Goal: Book appointment/travel/reservation

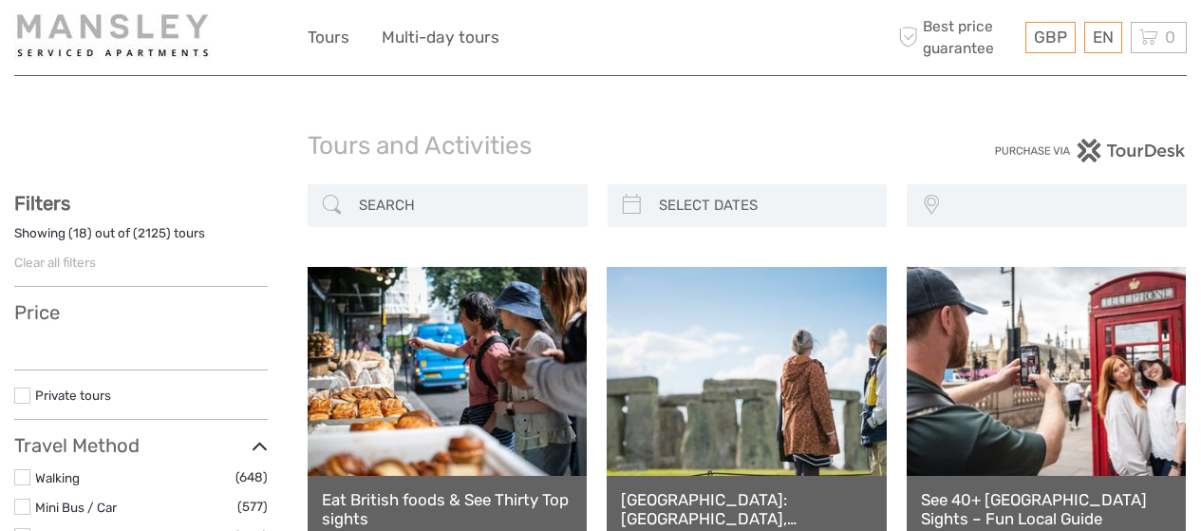
select select
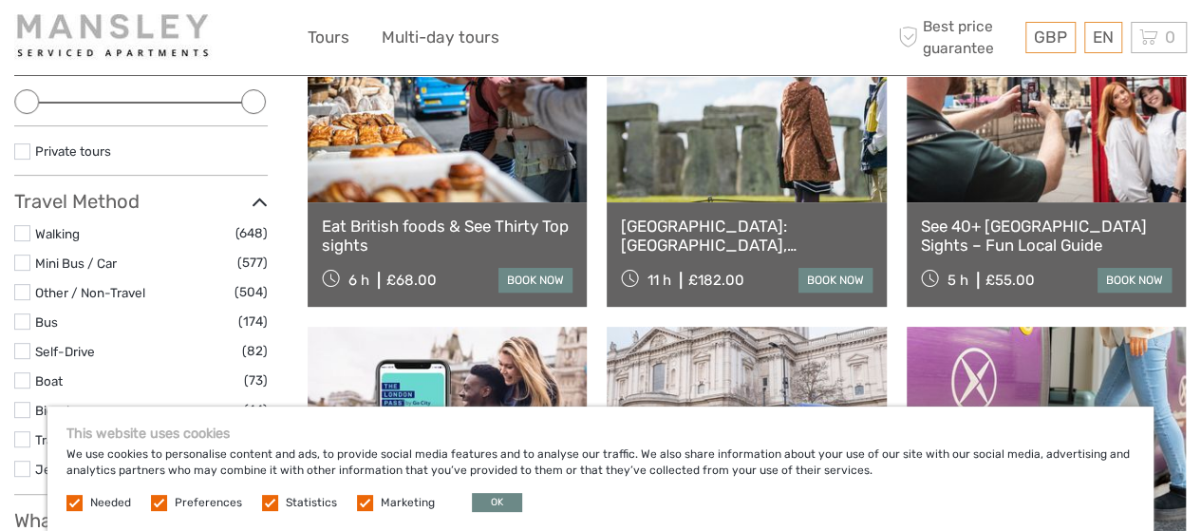
scroll to position [285, 0]
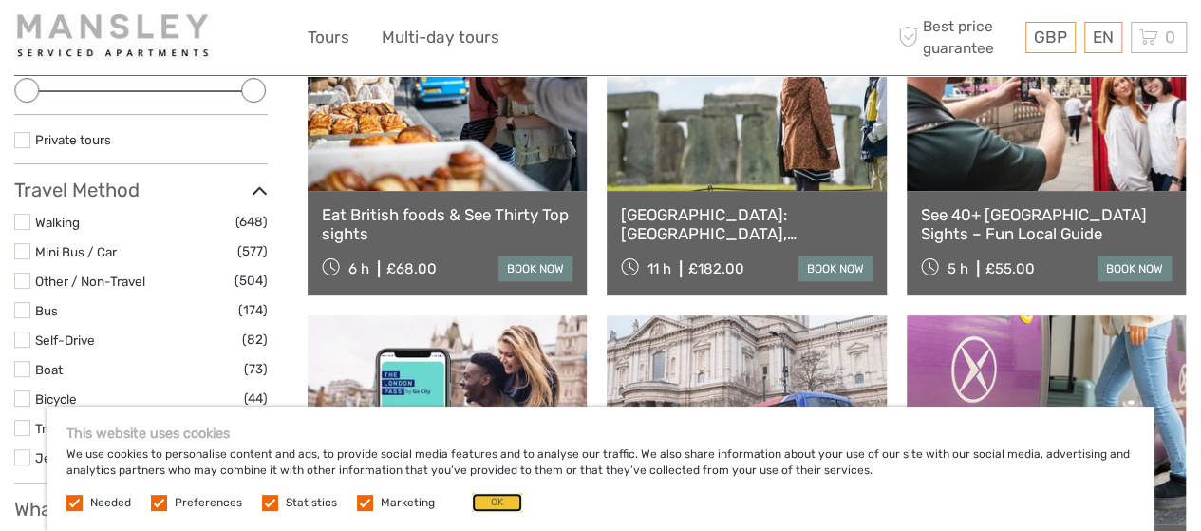
click at [478, 500] on button "OK" at bounding box center [497, 502] width 50 height 19
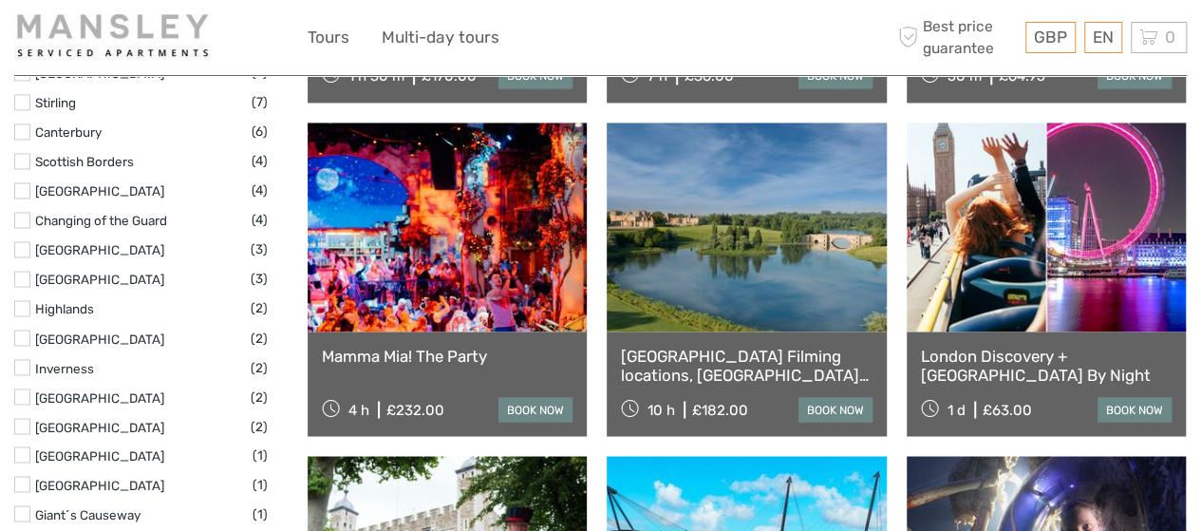
scroll to position [1519, 0]
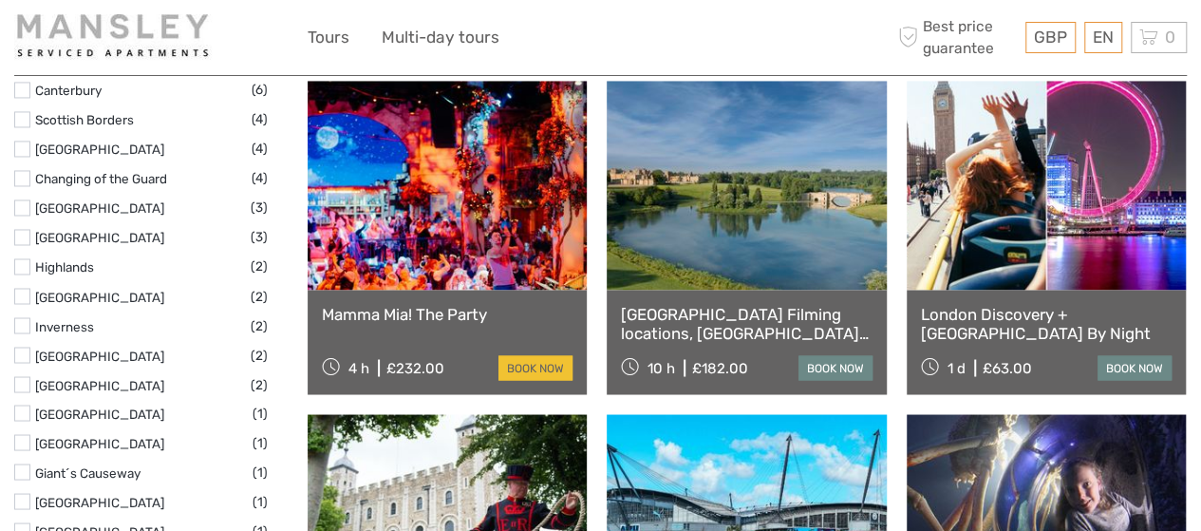
click at [526, 359] on link "book now" at bounding box center [535, 367] width 74 height 25
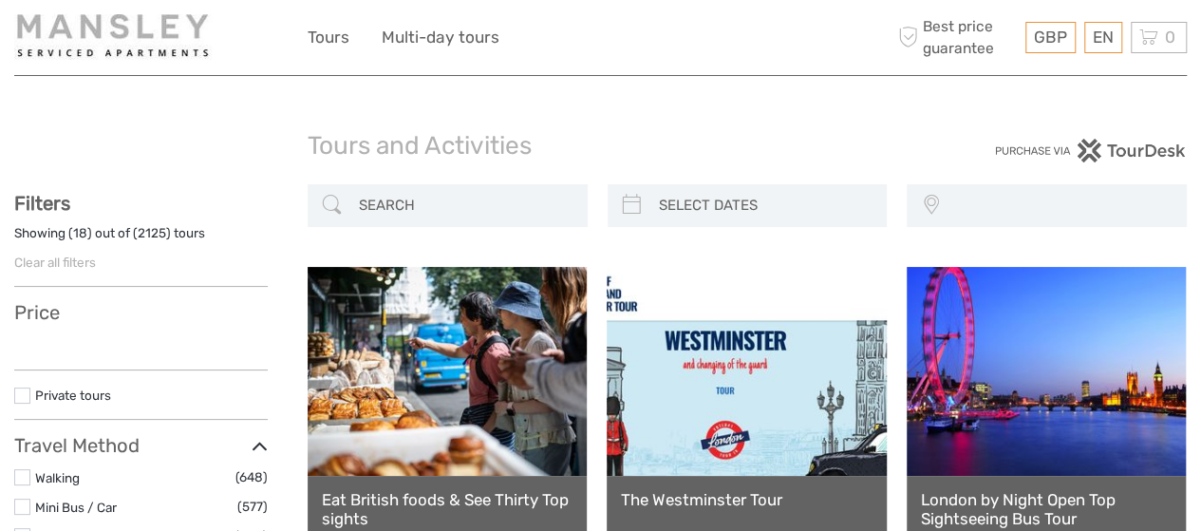
select select
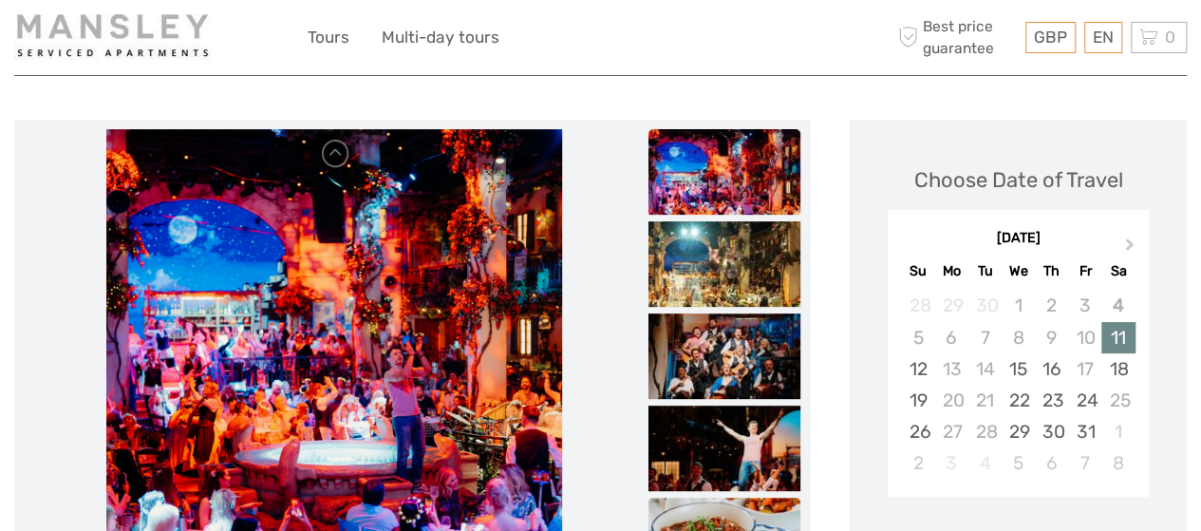
scroll to position [190, 0]
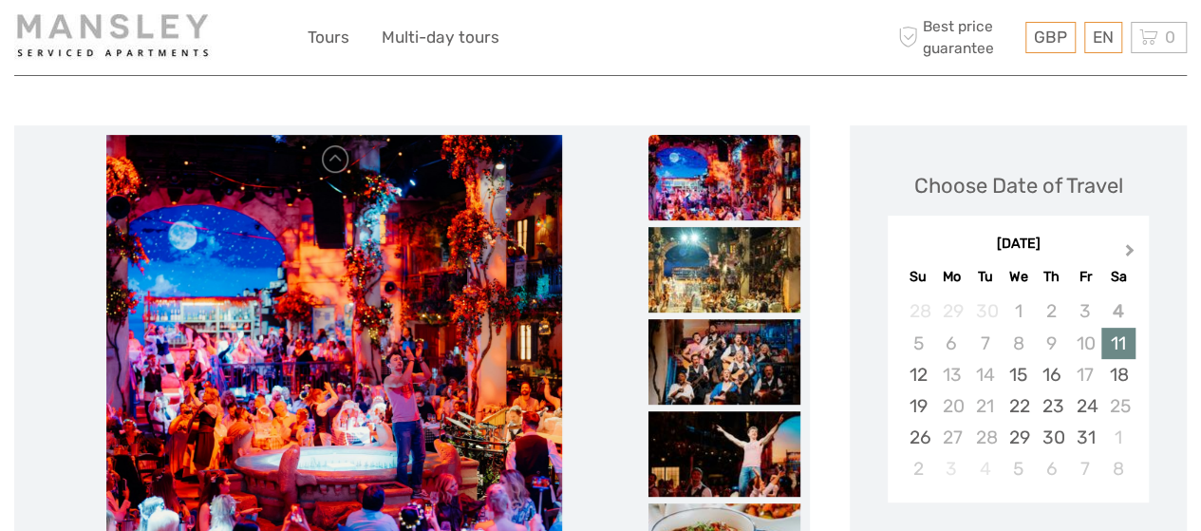
click at [1129, 246] on span "Next Month" at bounding box center [1129, 254] width 0 height 28
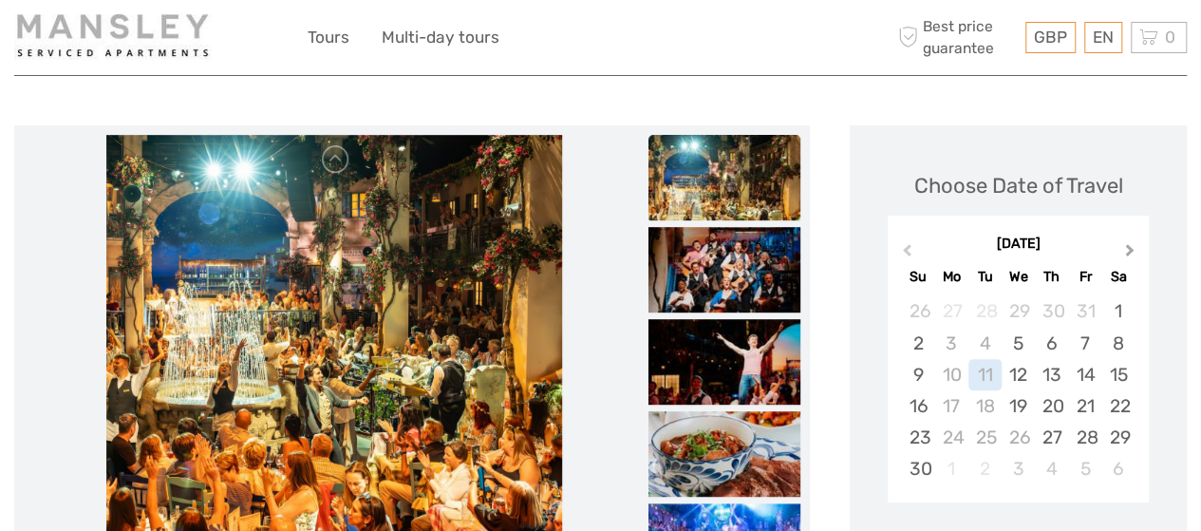
click at [1129, 248] on span "Next Month" at bounding box center [1129, 254] width 0 height 28
click at [1129, 250] on span "Next Month" at bounding box center [1129, 254] width 0 height 28
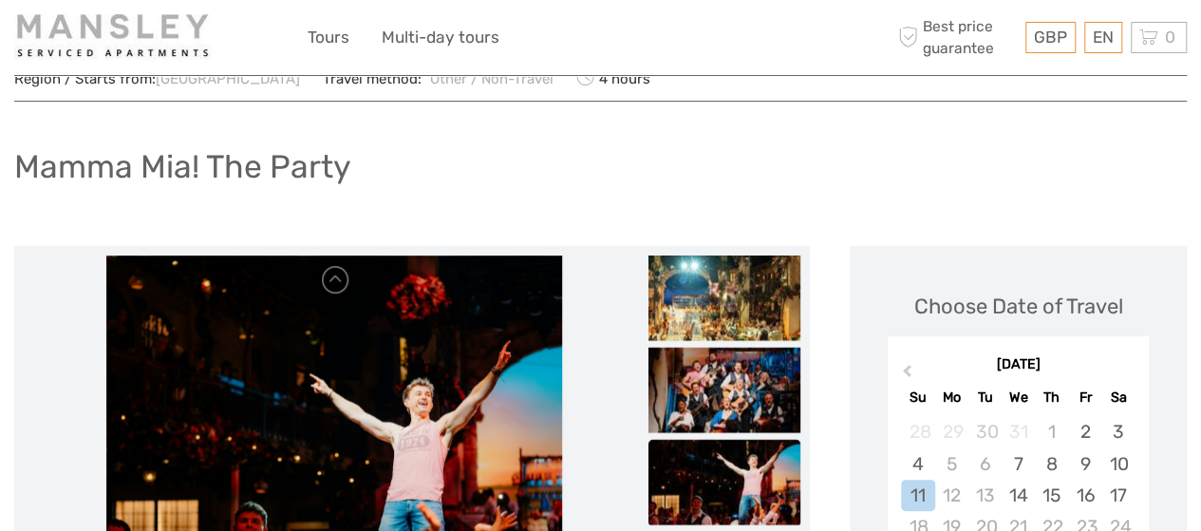
scroll to position [380, 0]
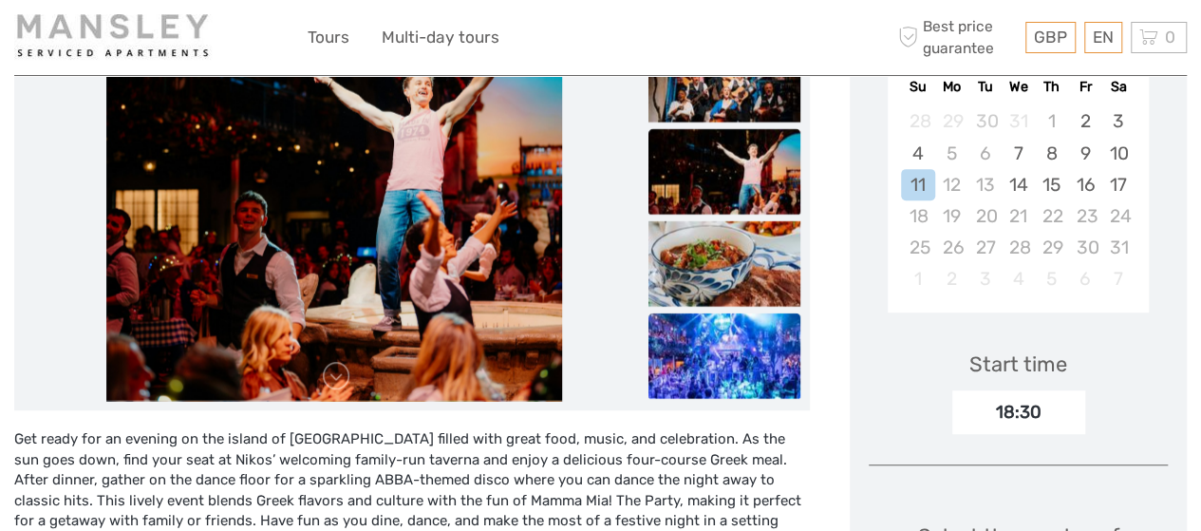
click at [689, 348] on img at bounding box center [724, 355] width 152 height 85
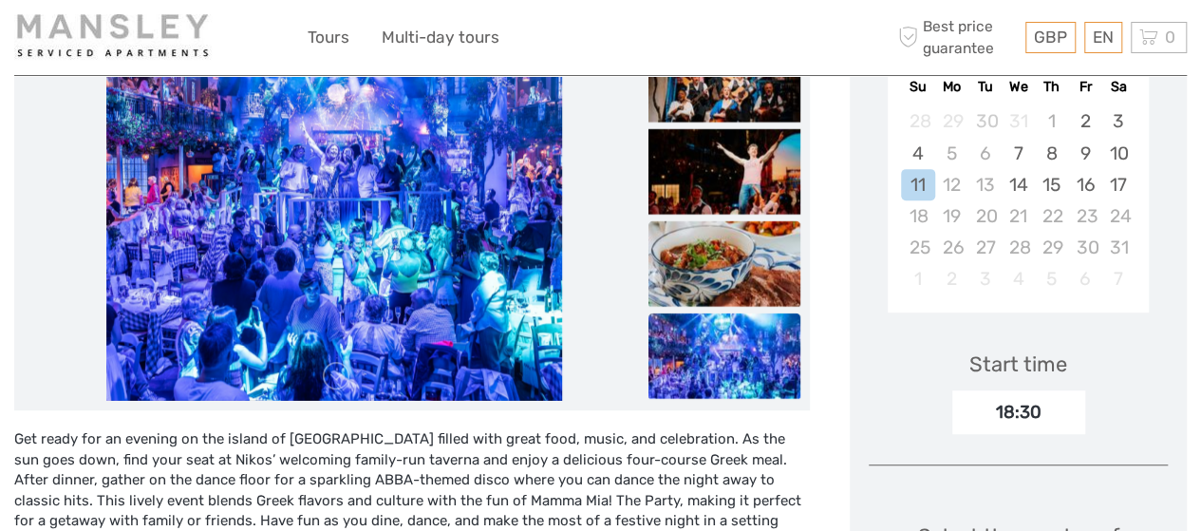
click at [679, 263] on img at bounding box center [724, 263] width 152 height 85
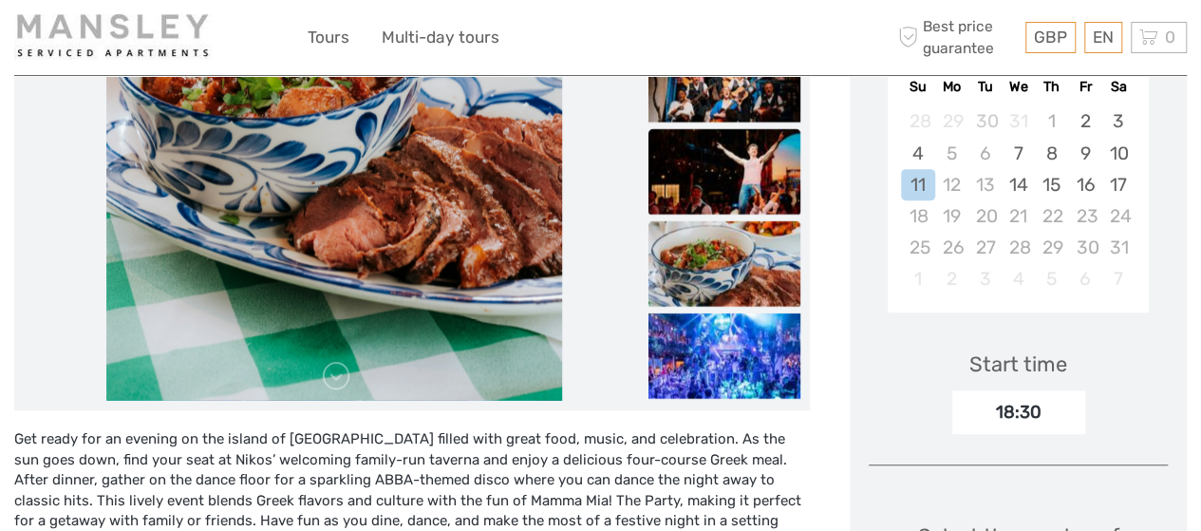
click at [678, 165] on img at bounding box center [724, 171] width 152 height 85
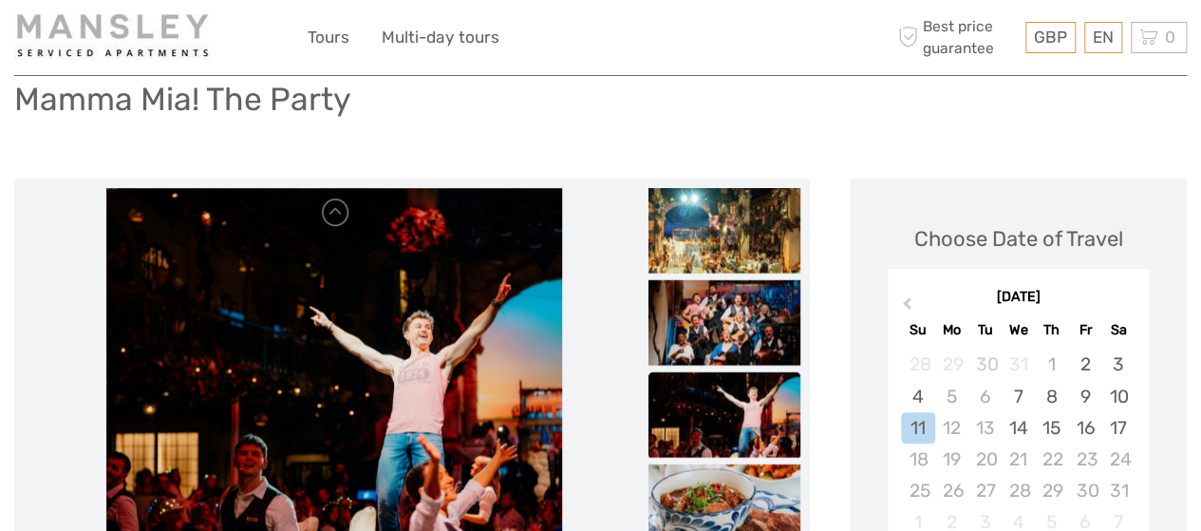
scroll to position [95, 0]
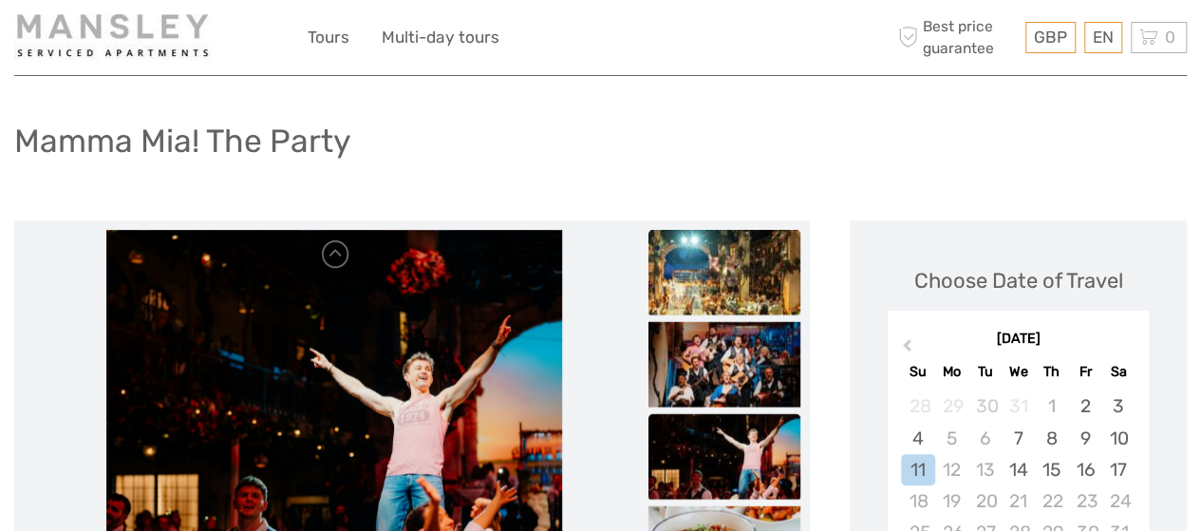
click at [680, 252] on img at bounding box center [724, 272] width 152 height 85
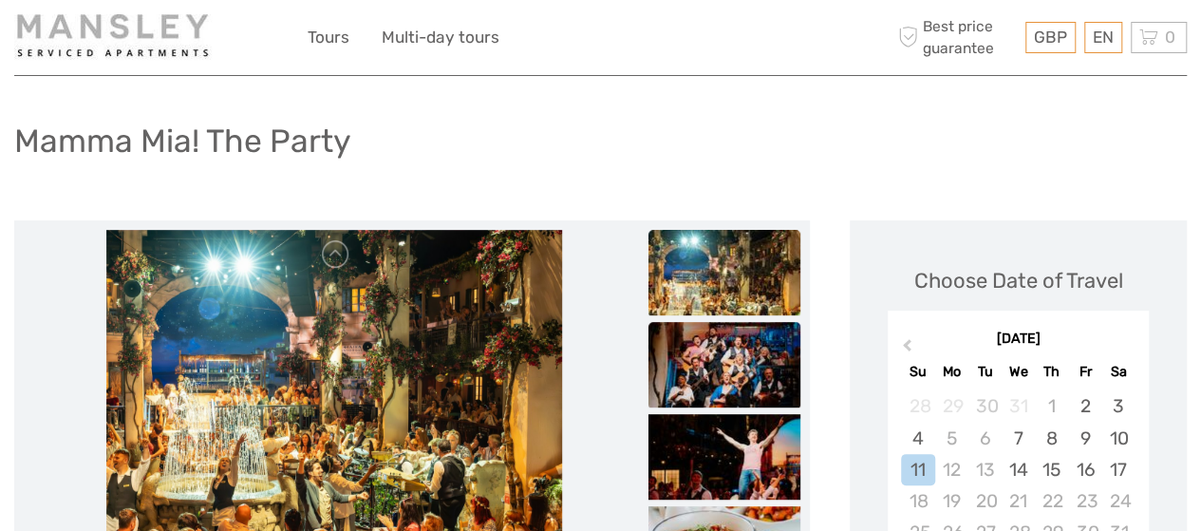
click at [671, 358] on img at bounding box center [724, 364] width 152 height 85
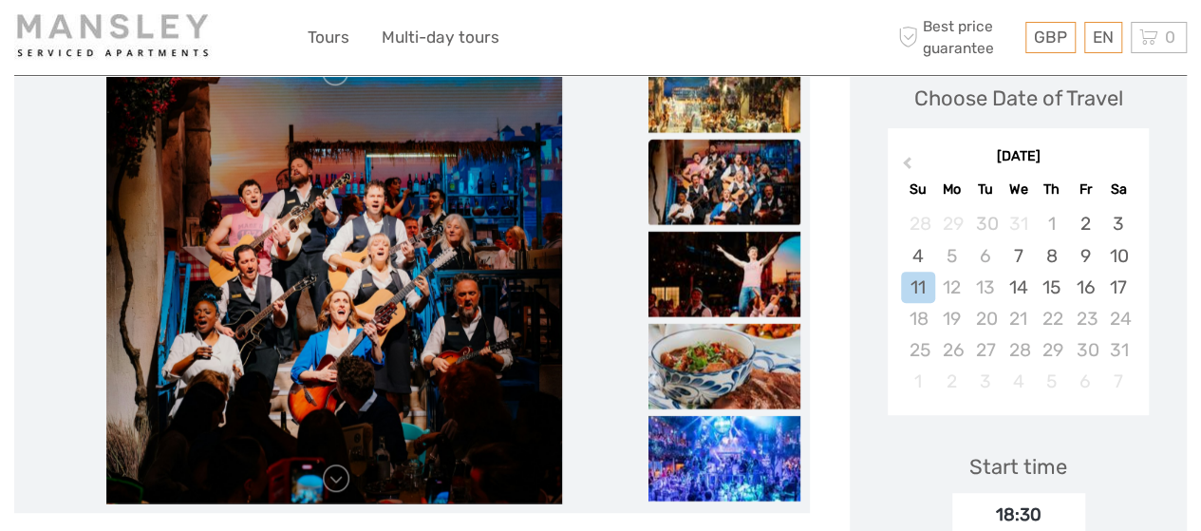
scroll to position [285, 0]
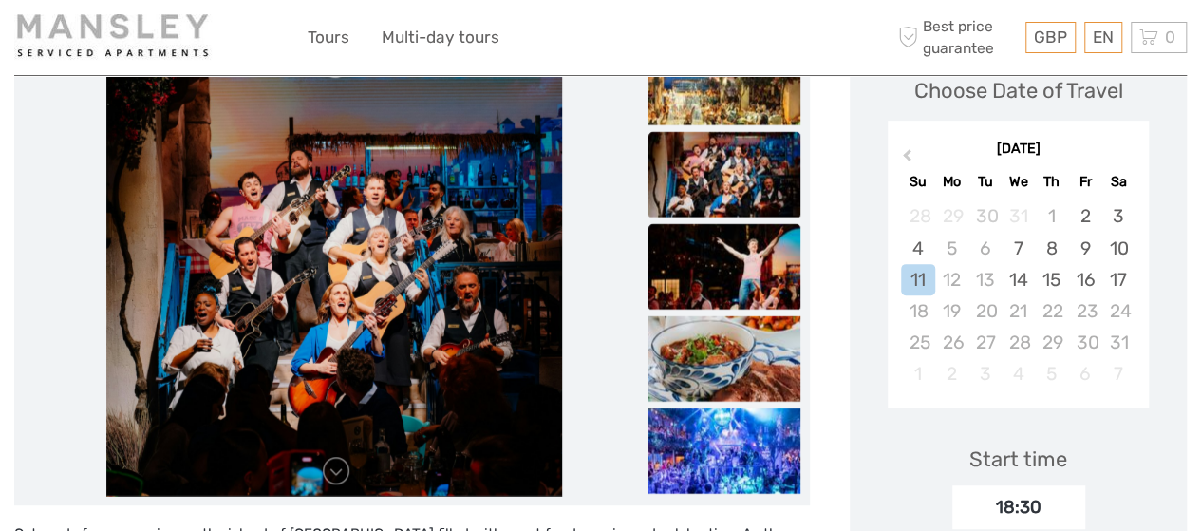
click at [672, 272] on img at bounding box center [724, 266] width 152 height 85
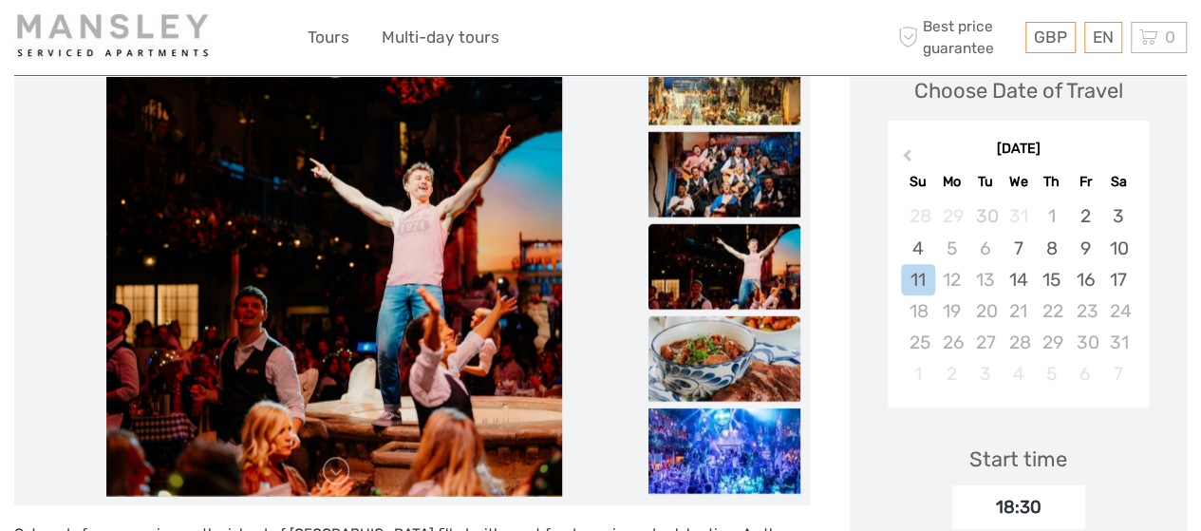
click at [662, 327] on img at bounding box center [724, 358] width 152 height 85
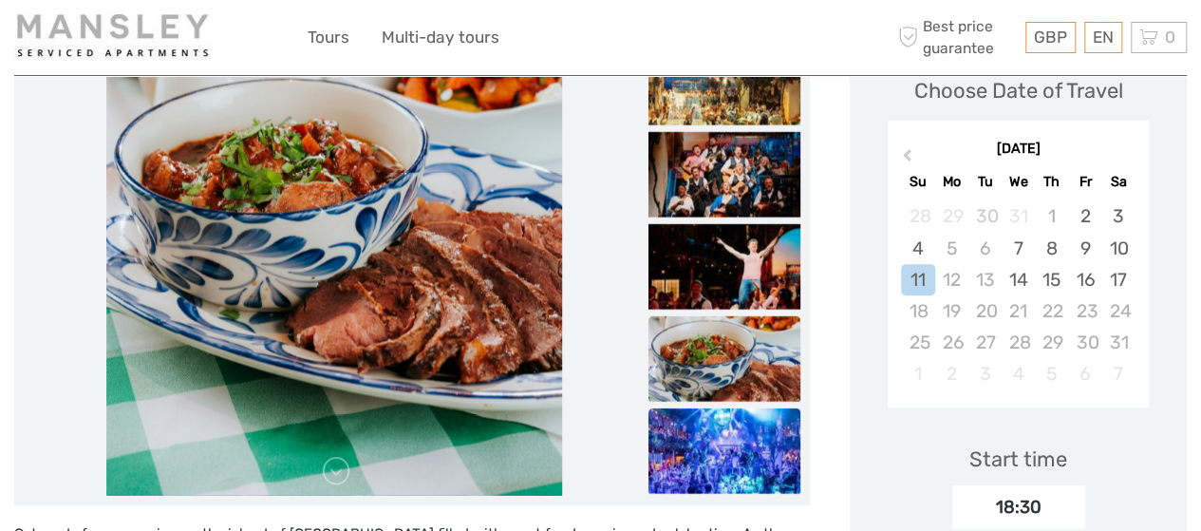
click at [664, 413] on img at bounding box center [724, 450] width 152 height 85
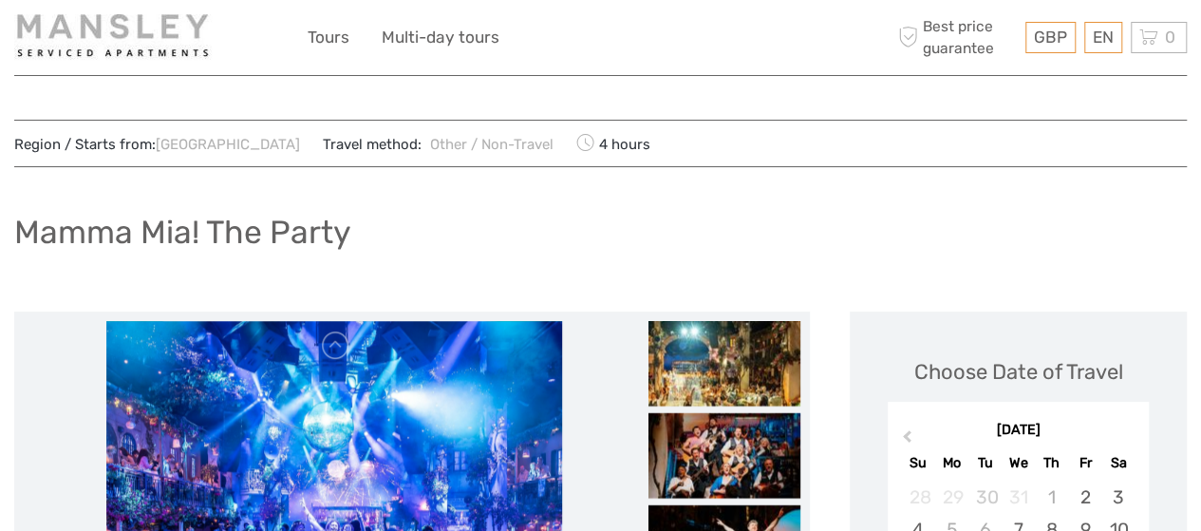
scroll to position [0, 0]
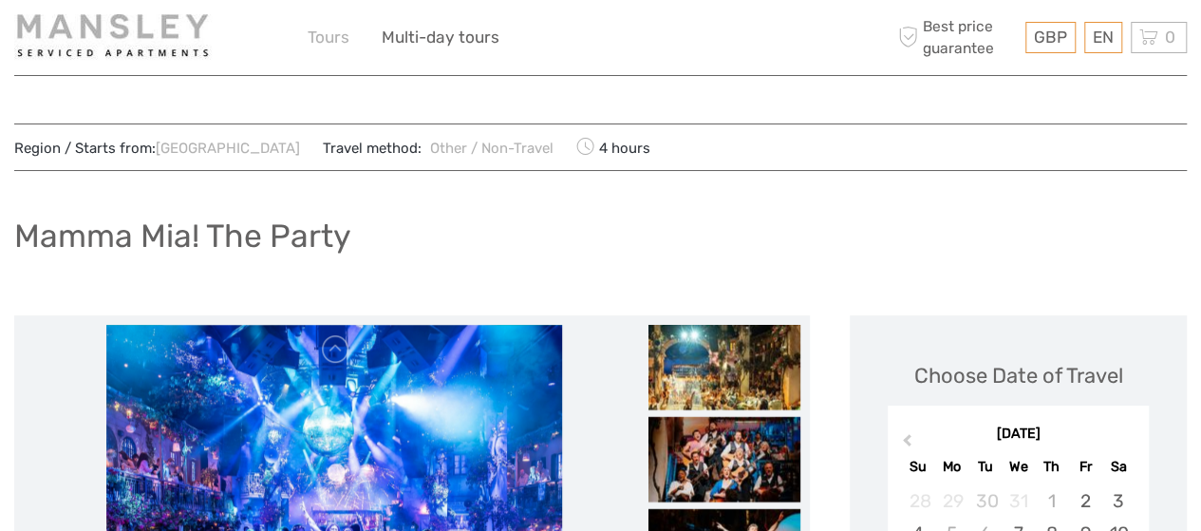
click at [332, 37] on link "Tours" at bounding box center [329, 38] width 42 height 28
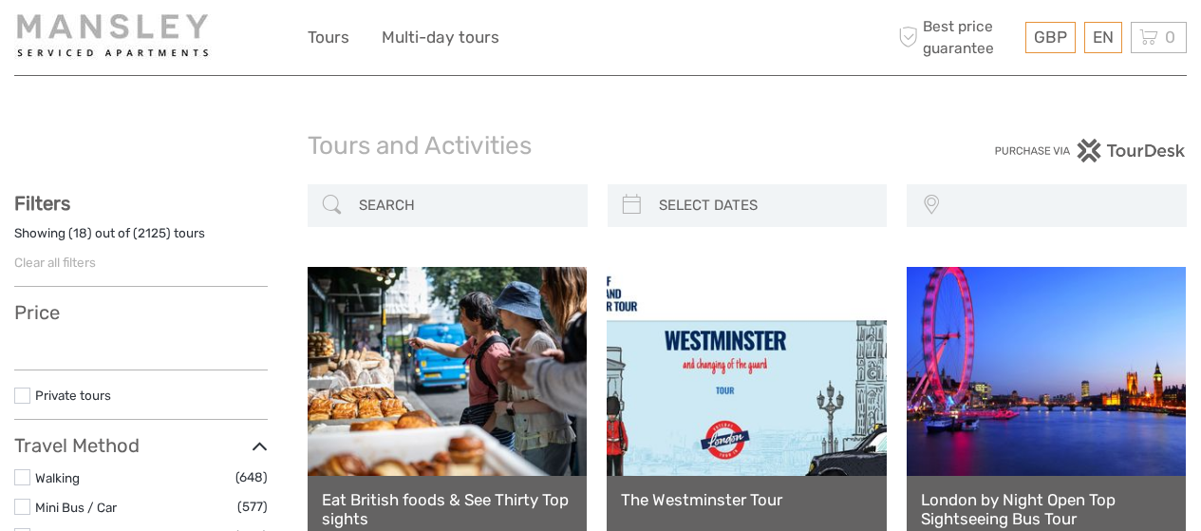
select select
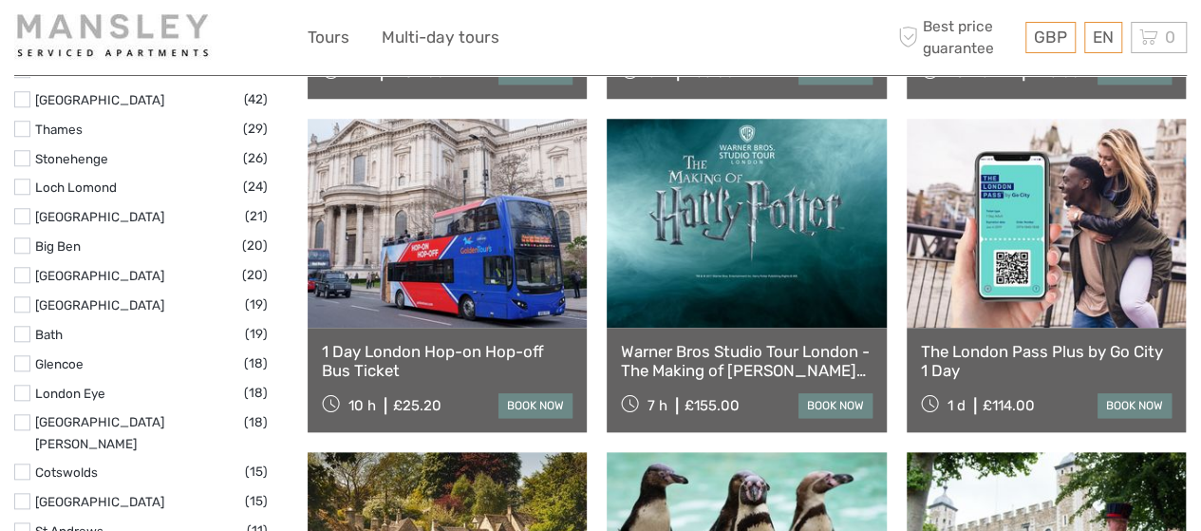
scroll to position [854, 0]
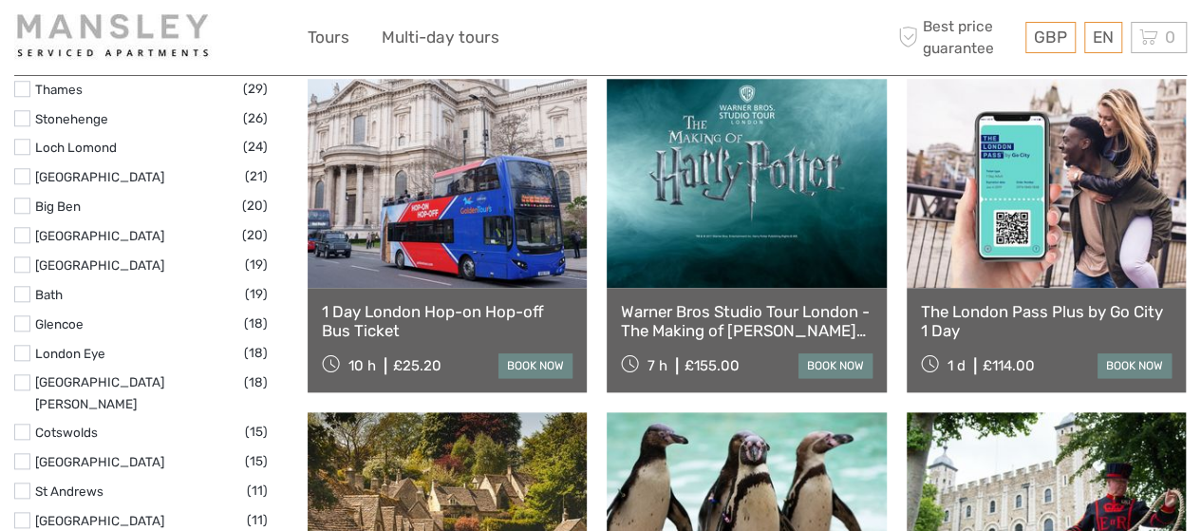
click at [24, 257] on label at bounding box center [22, 264] width 16 height 16
click at [0, 0] on input "checkbox" at bounding box center [0, 0] width 0 height 0
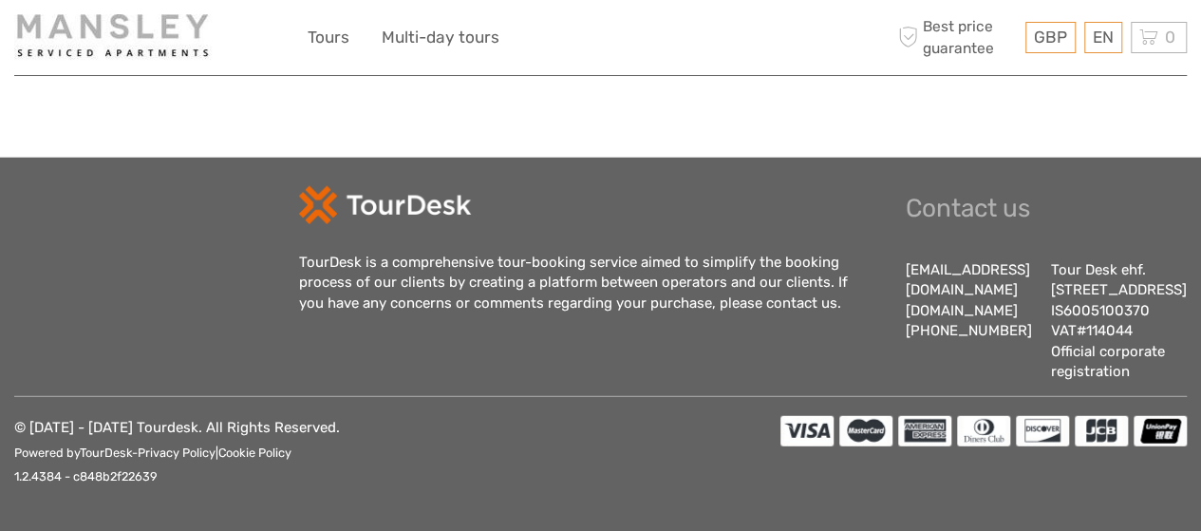
scroll to position [2385, 0]
